Goal: Task Accomplishment & Management: Manage account settings

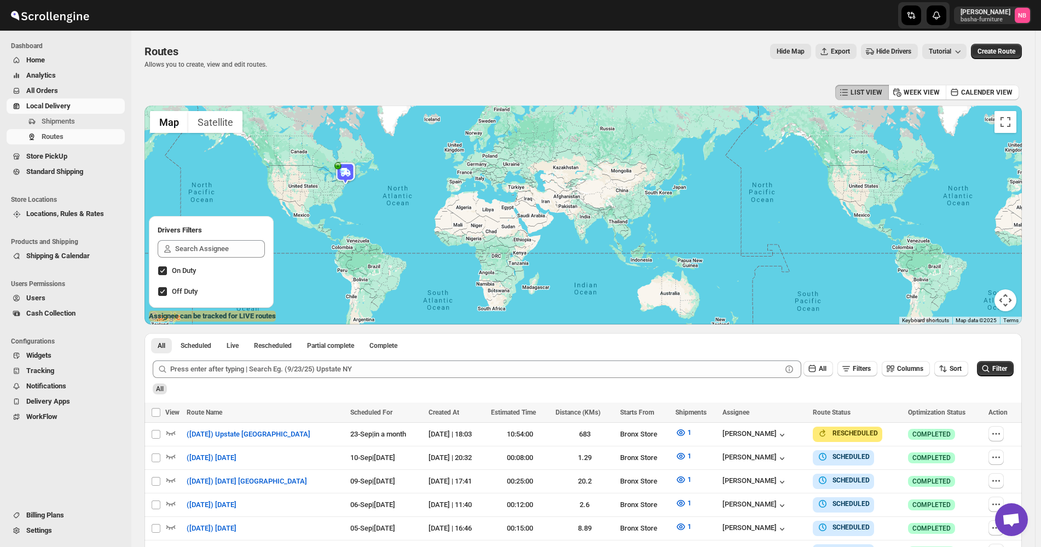
scroll to position [184, 0]
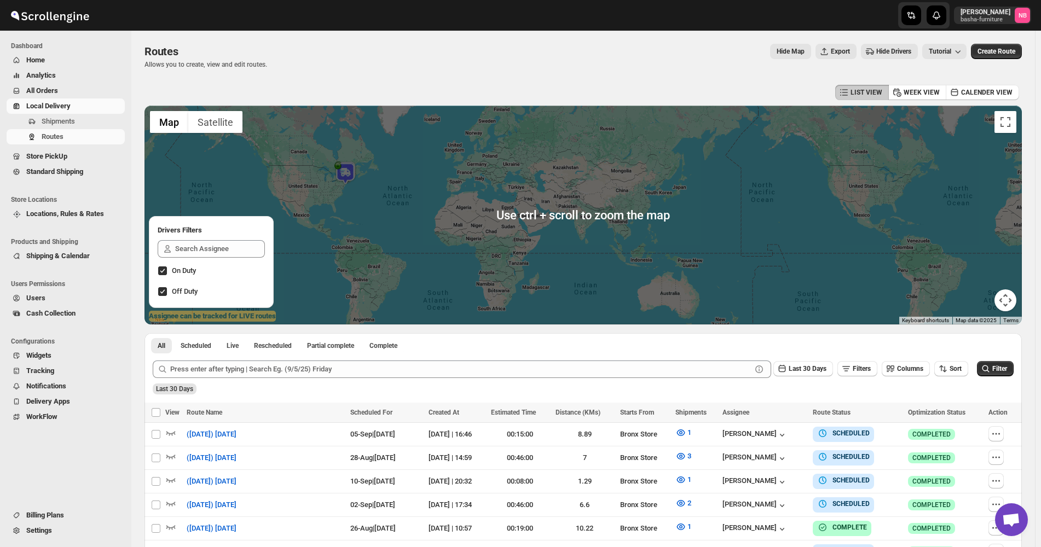
scroll to position [164, 0]
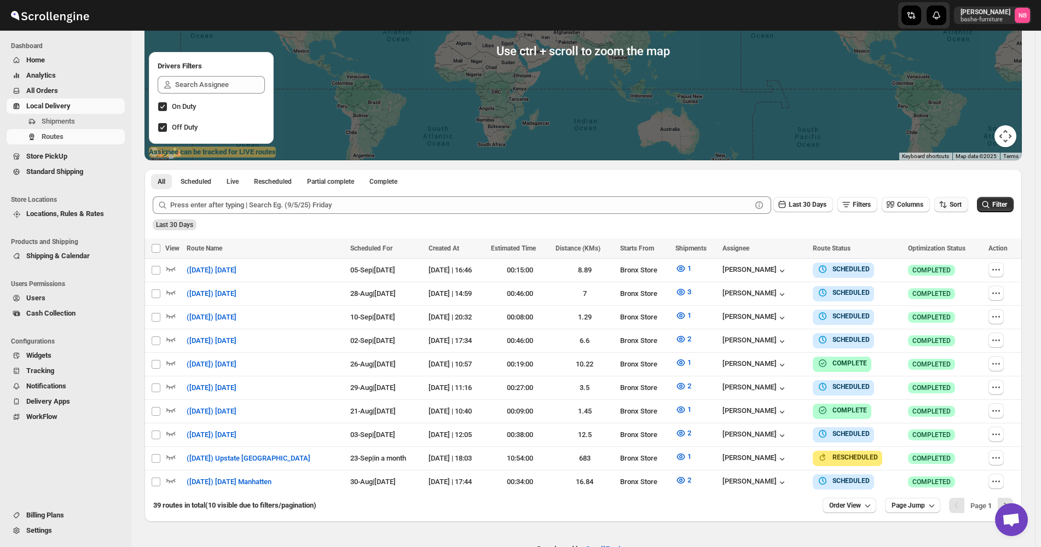
click at [962, 201] on span "Sort" at bounding box center [956, 205] width 12 height 8
click at [937, 269] on div "Due Date" at bounding box center [938, 263] width 29 height 11
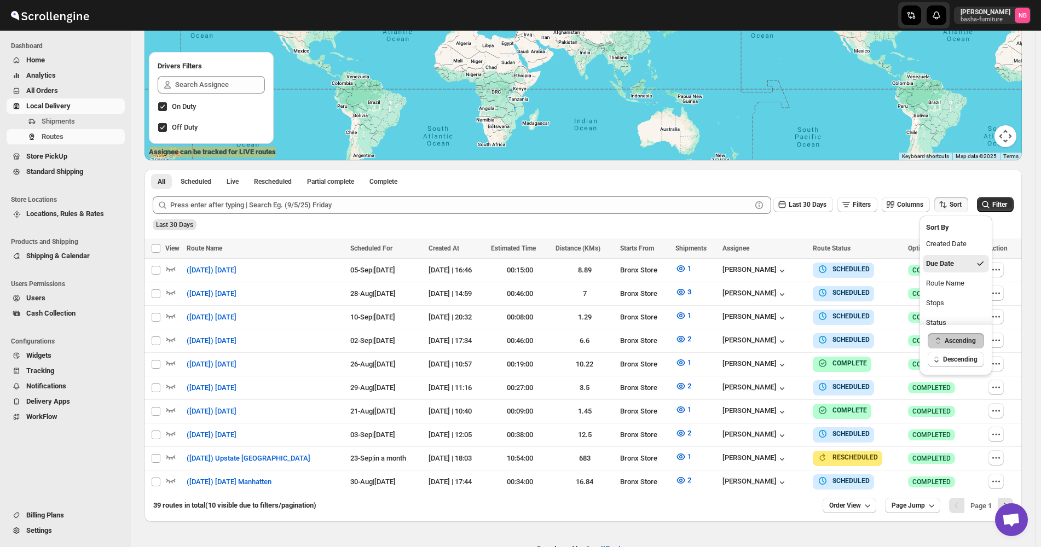
click at [775, 212] on div "Last 30 Days Filters Columns Sort" at bounding box center [561, 206] width 816 height 18
click at [788, 208] on icon "button" at bounding box center [782, 204] width 11 height 11
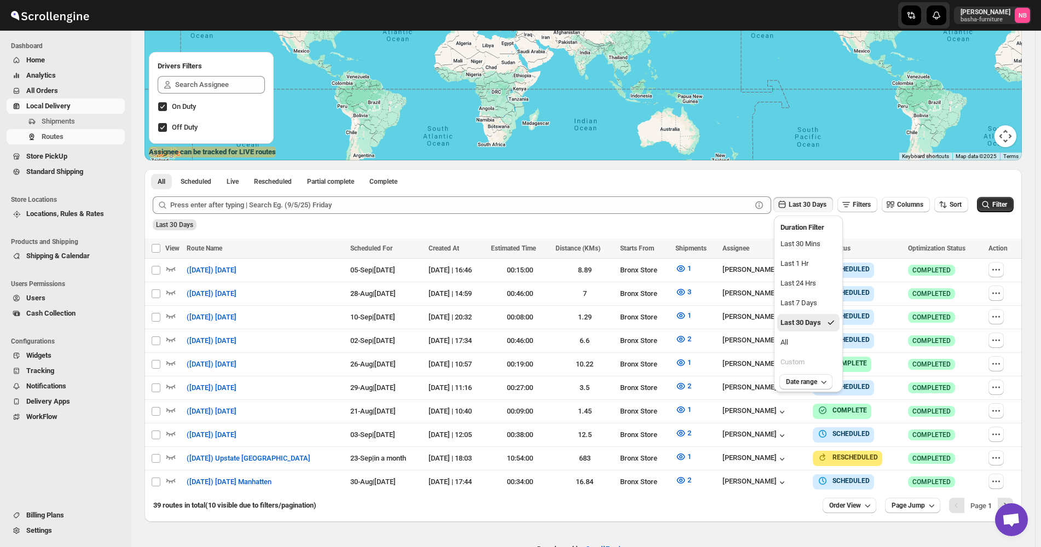
drag, startPoint x: 803, startPoint y: 338, endPoint x: 809, endPoint y: 339, distance: 6.7
click at [803, 338] on button "All" at bounding box center [808, 343] width 62 height 18
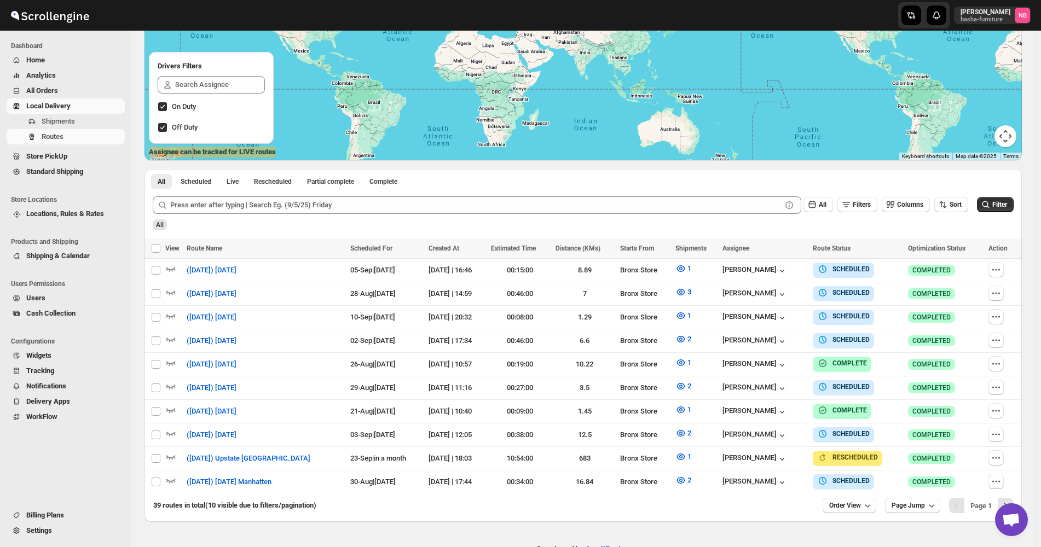
click at [855, 509] on div "39 routes in total (10 visible due to filters/pagination) Order View Page Jump …" at bounding box center [584, 508] width 878 height 28
click at [850, 507] on button "Order View" at bounding box center [850, 505] width 54 height 15
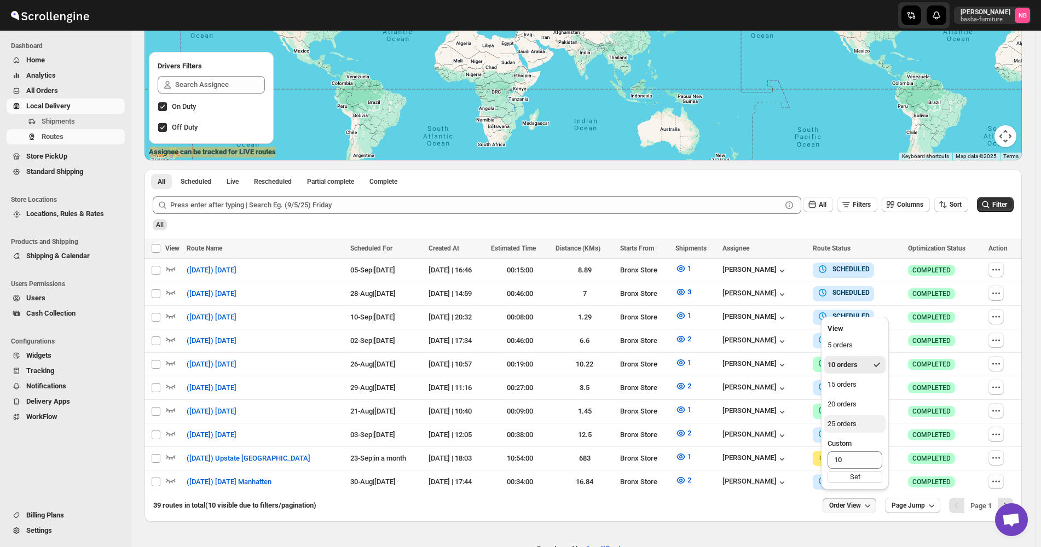
click at [853, 421] on div "25 orders" at bounding box center [842, 424] width 29 height 11
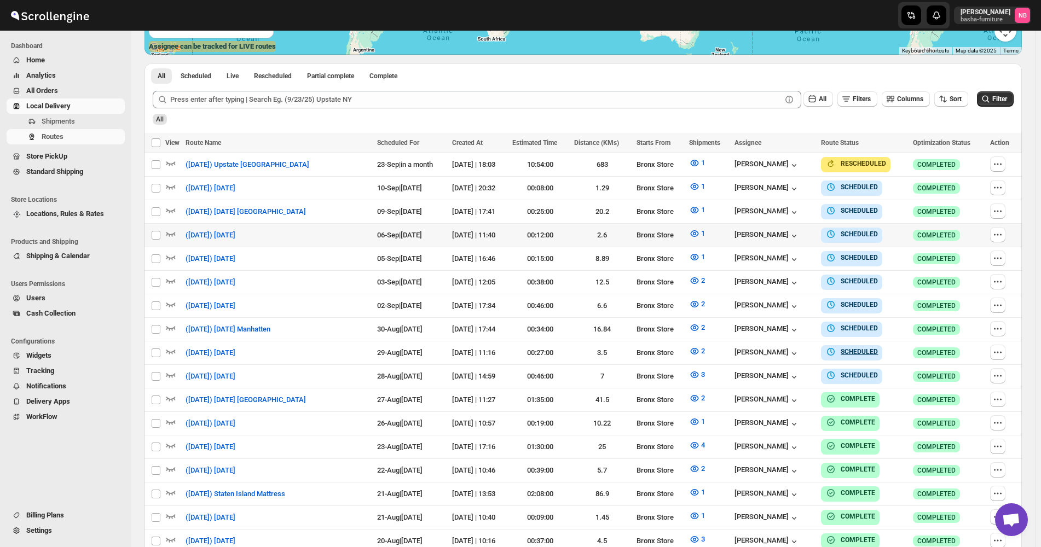
scroll to position [274, 0]
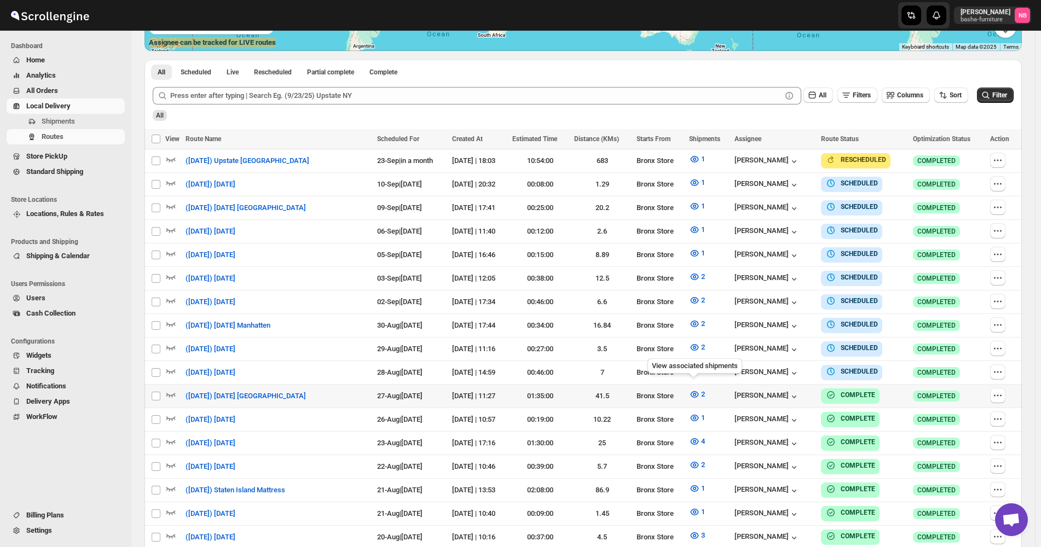
click at [689, 359] on div "View associated shipments" at bounding box center [694, 368] width 99 height 24
click at [694, 370] on icon "button" at bounding box center [694, 371] width 11 height 11
